Goal: Task Accomplishment & Management: Use online tool/utility

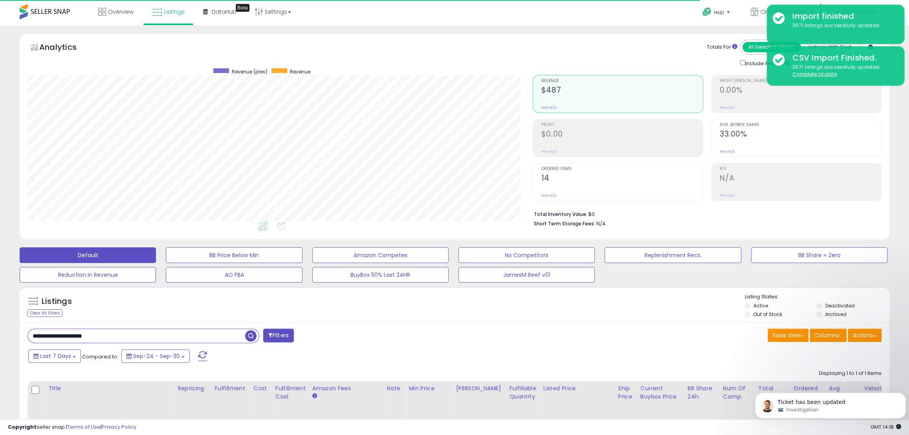
click at [52, 7] on span at bounding box center [45, 11] width 50 height 15
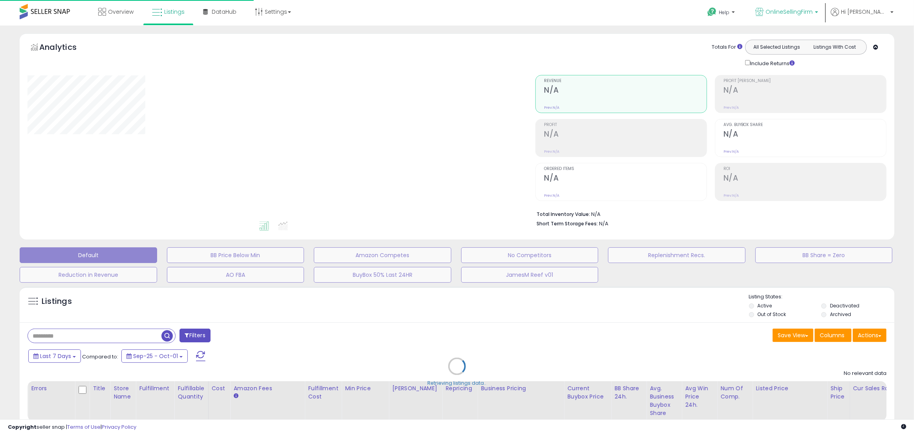
click at [813, 11] on span "OnlineSellingFirm" at bounding box center [788, 12] width 47 height 8
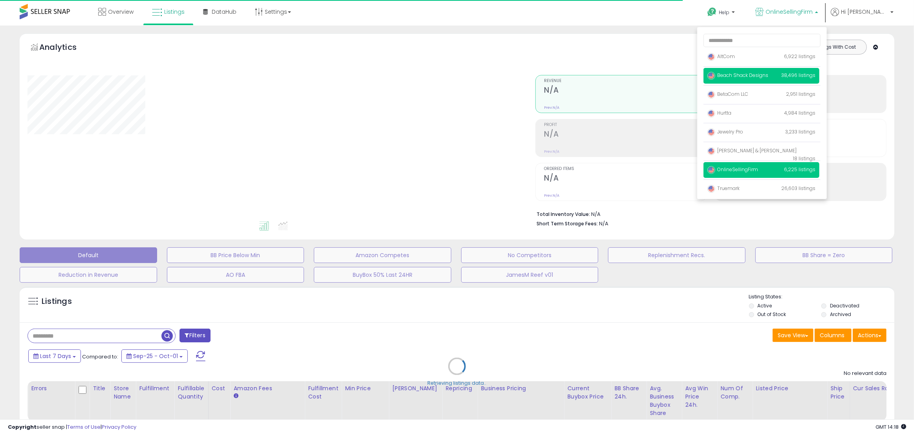
click at [768, 75] on span "Beach Shack Designs" at bounding box center [737, 75] width 61 height 7
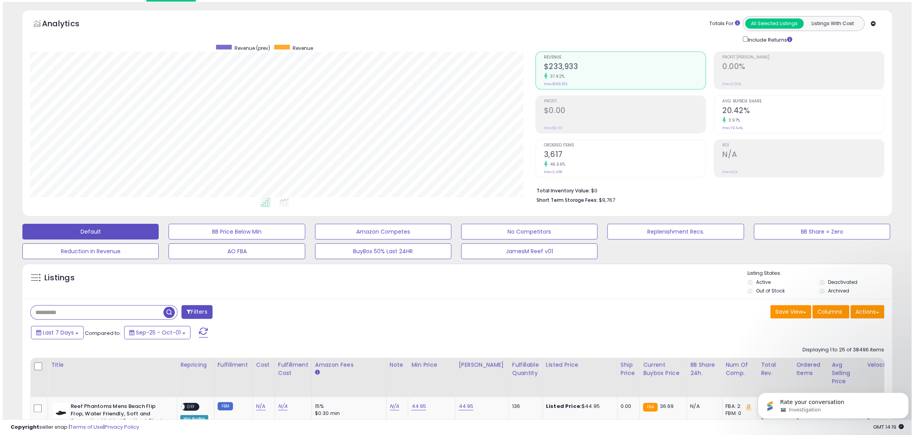
scroll to position [35, 0]
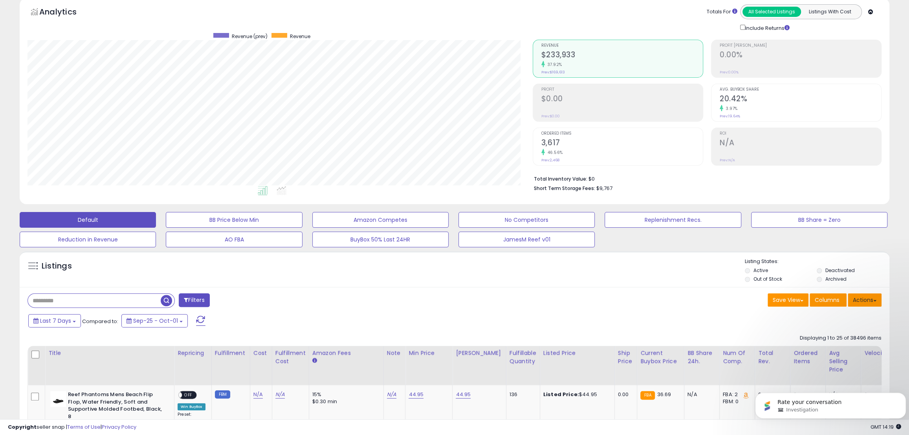
click at [871, 303] on button "Actions" at bounding box center [865, 299] width 34 height 13
click at [839, 315] on link "Import" at bounding box center [832, 317] width 86 height 12
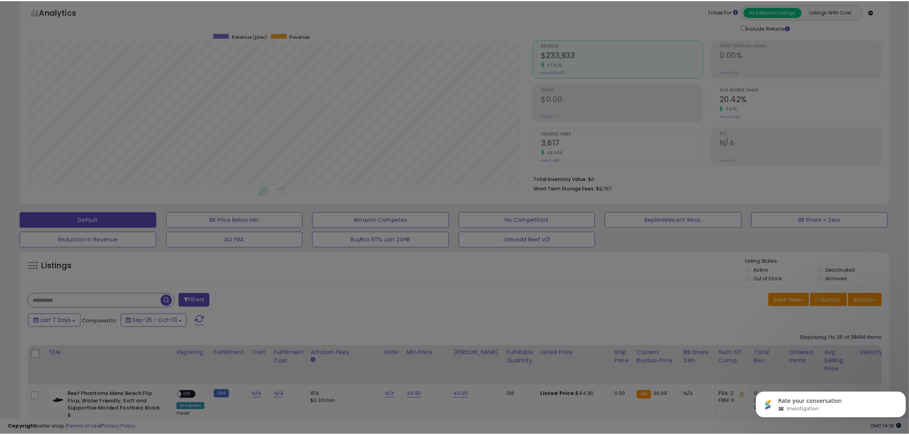
scroll to position [161, 508]
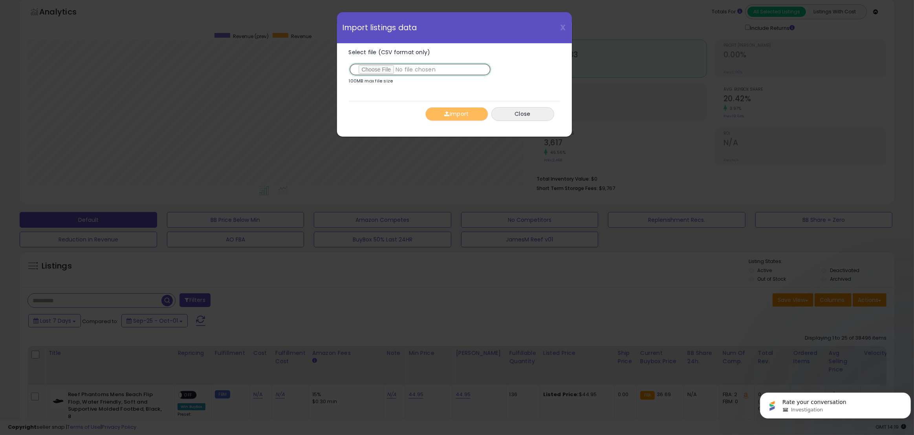
click at [374, 70] on input "Select file (CSV format only)" at bounding box center [420, 69] width 143 height 13
type input "**********"
click at [447, 116] on span "button" at bounding box center [446, 113] width 5 height 5
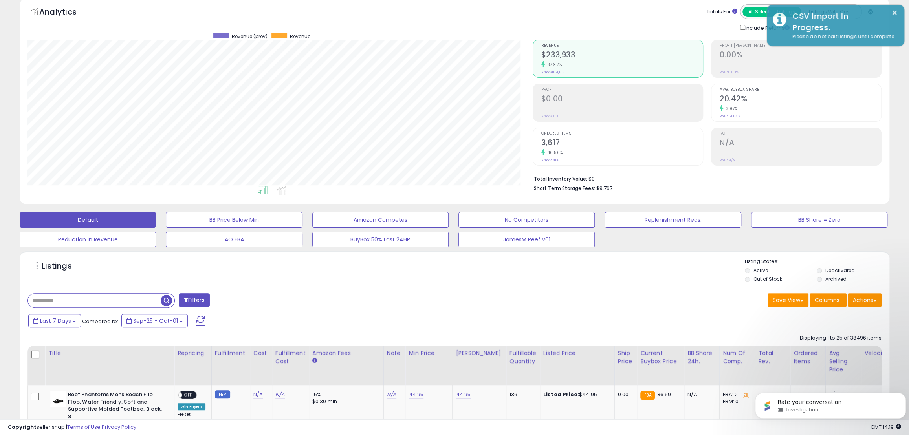
scroll to position [392588, 392244]
